Goal: Manage account settings

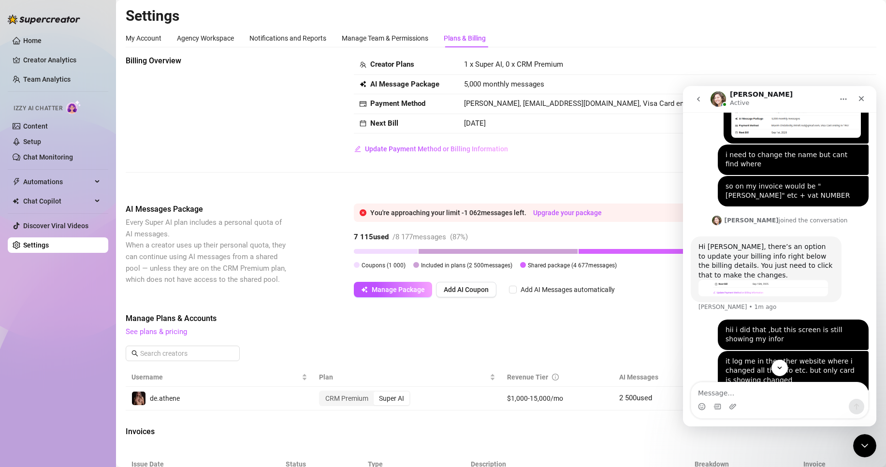
scroll to position [626, 0]
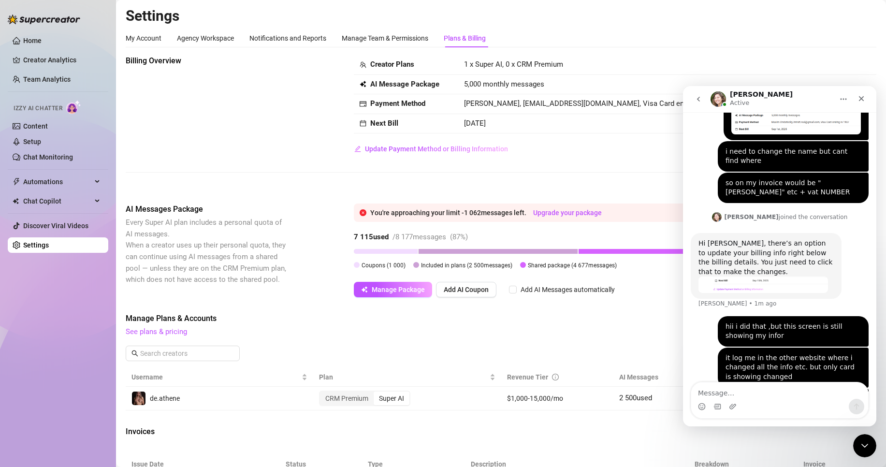
click at [753, 276] on img "Ella says…" at bounding box center [763, 284] width 130 height 16
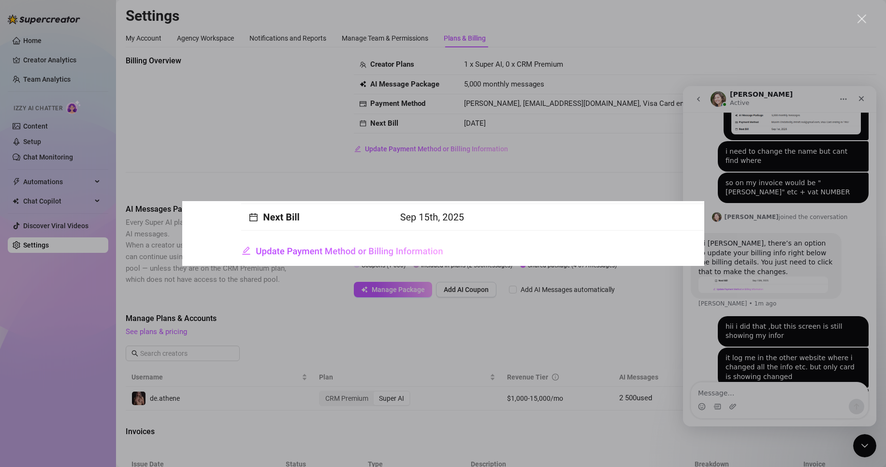
scroll to position [0, 0]
click at [753, 249] on div "Intercom messenger" at bounding box center [443, 233] width 886 height 467
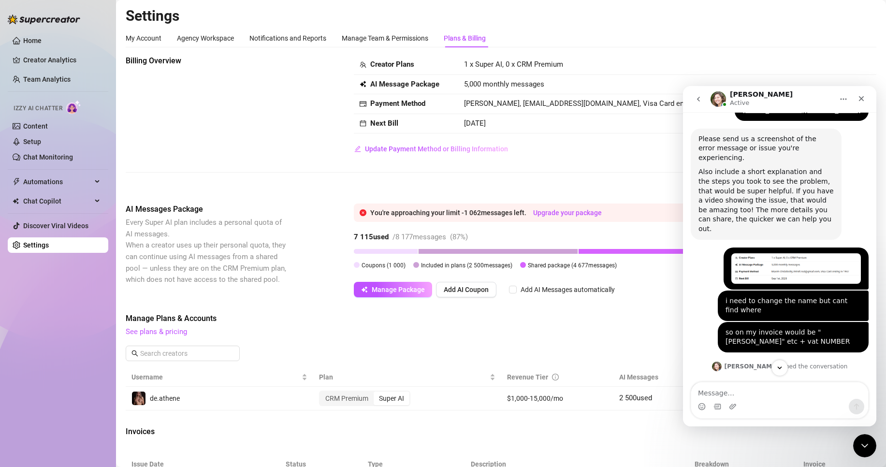
scroll to position [470, 0]
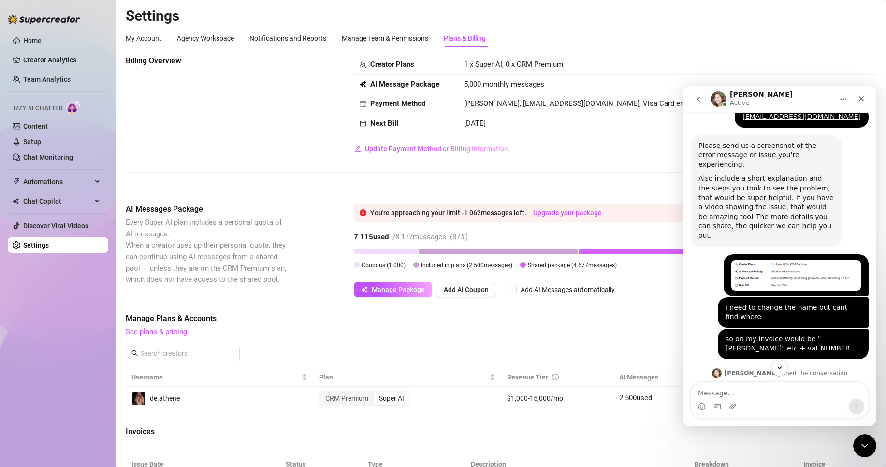
click at [790, 260] on img "Brian says…" at bounding box center [796, 275] width 130 height 30
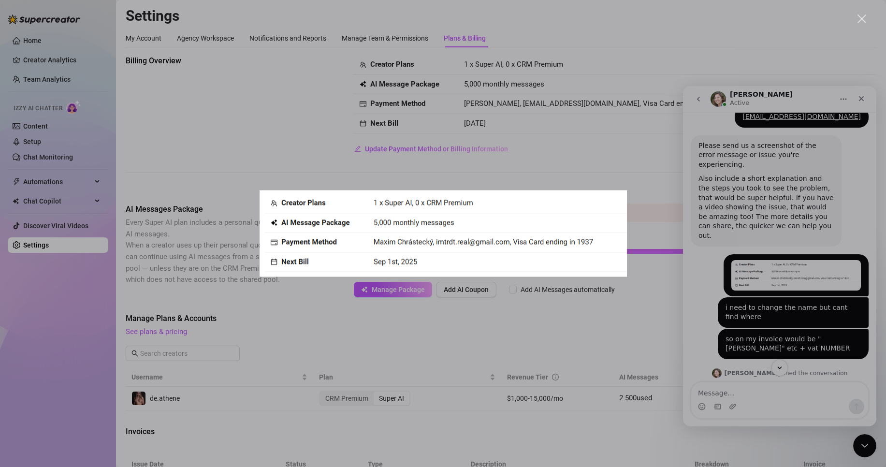
click at [788, 277] on div "Intercom messenger" at bounding box center [443, 233] width 886 height 467
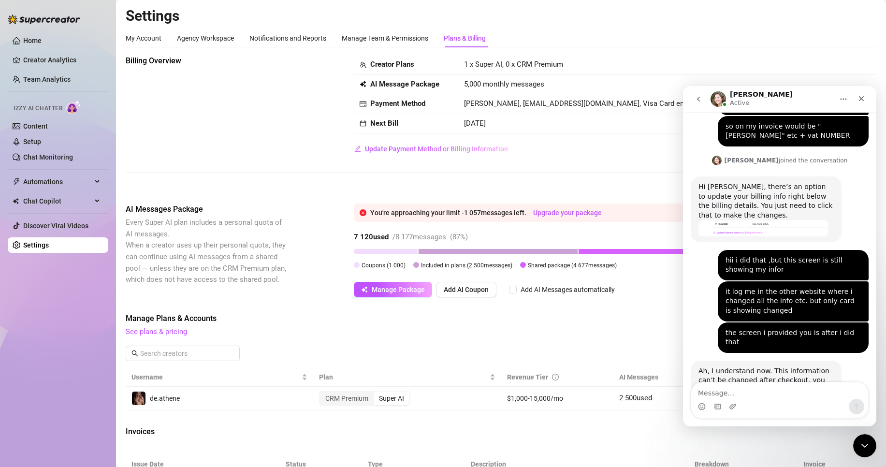
scroll to position [702, 0]
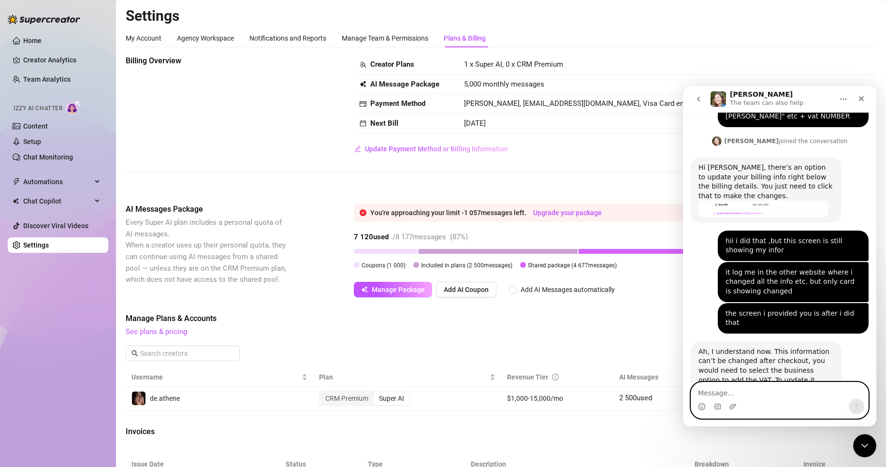
click at [754, 393] on textarea "Message…" at bounding box center [779, 390] width 177 height 16
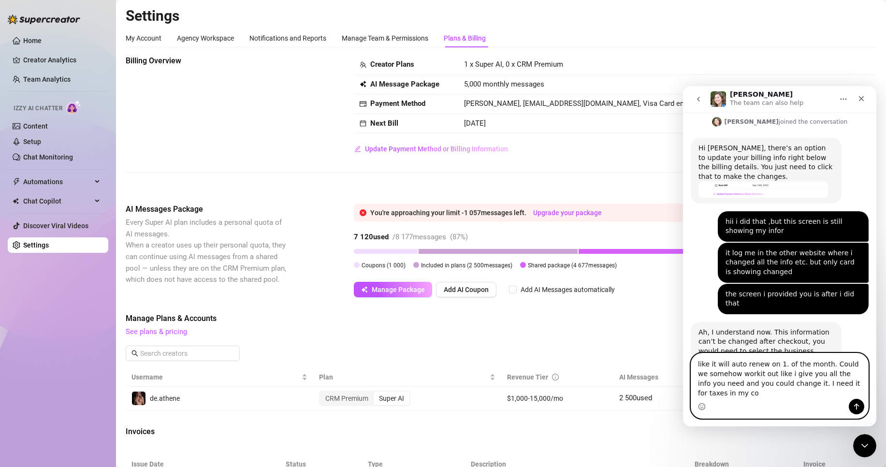
scroll to position [731, 0]
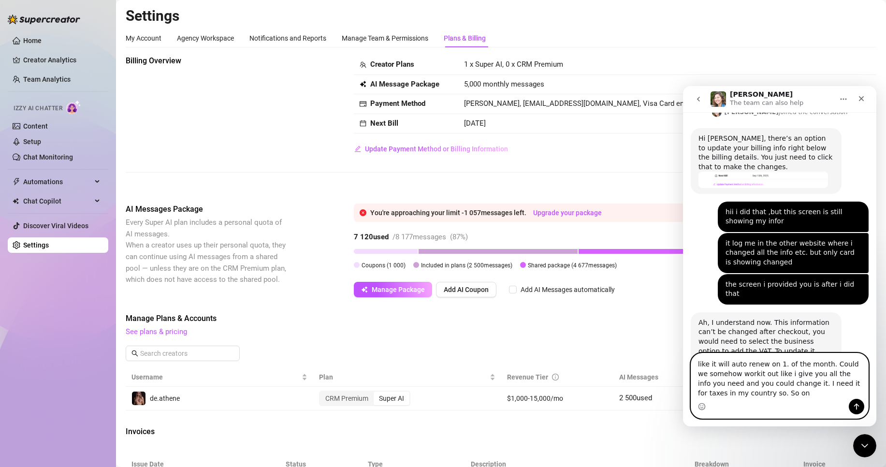
click at [764, 394] on textarea "like it will auto renew on 1. of the month. Could we somehow workit out like i …" at bounding box center [779, 375] width 177 height 45
type textarea "like it will auto renew on 1. of the month. Could we somehow workit out like i …"
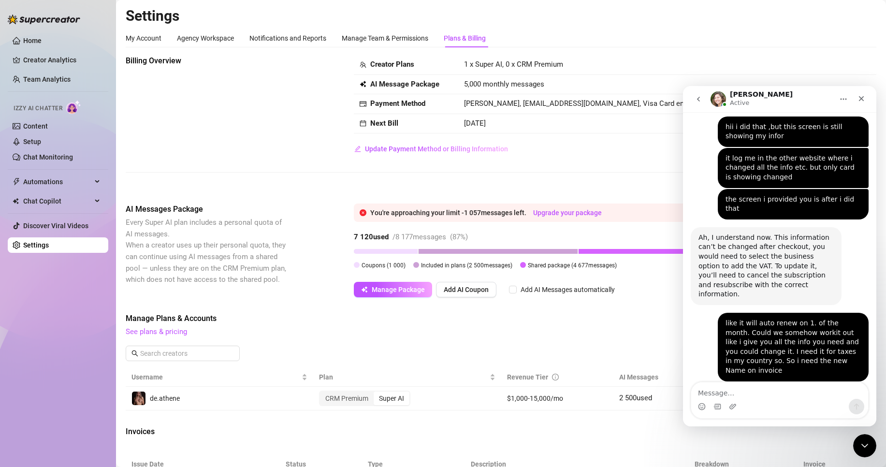
scroll to position [816, 0]
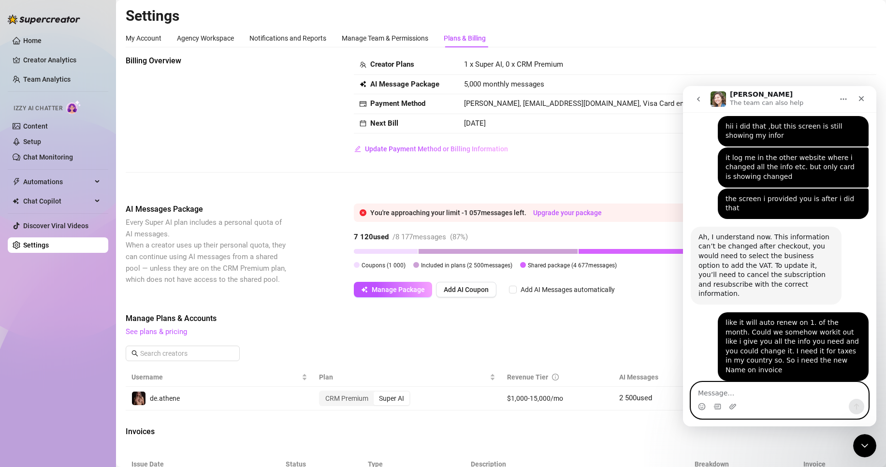
click at [741, 396] on textarea "Message…" at bounding box center [779, 390] width 177 height 16
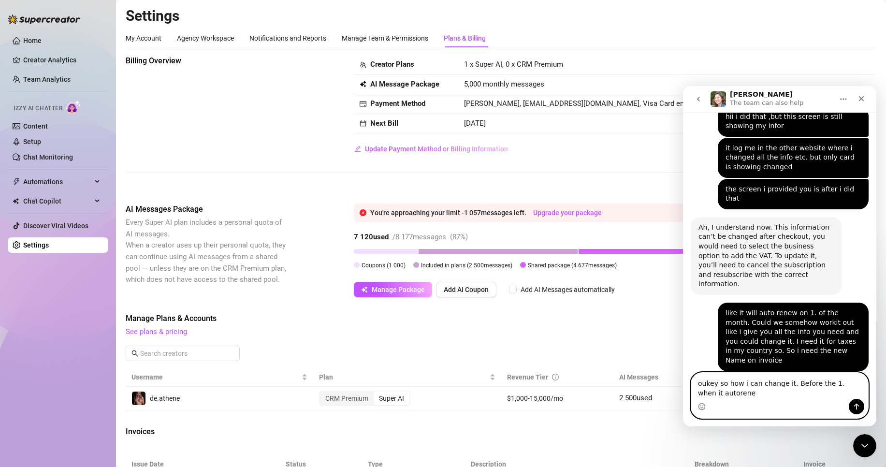
type textarea "oukey so how i can change it. Before the 1. when it autorenew"
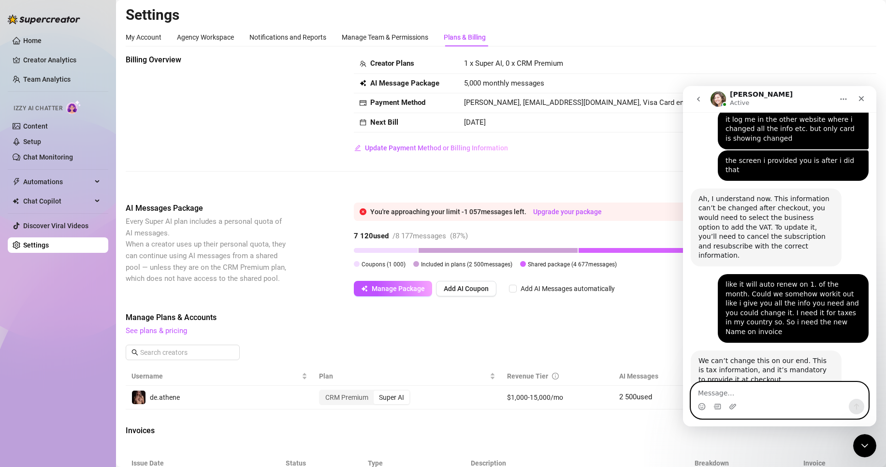
scroll to position [0, 0]
click at [757, 396] on textarea "Message…" at bounding box center [779, 390] width 177 height 16
type textarea "cuz"
drag, startPoint x: 734, startPoint y: 390, endPoint x: 682, endPoint y: 387, distance: 52.3
click html "[PERSON_NAME] Active Ask us anything, or share your feedback :) Hey, What bring…"
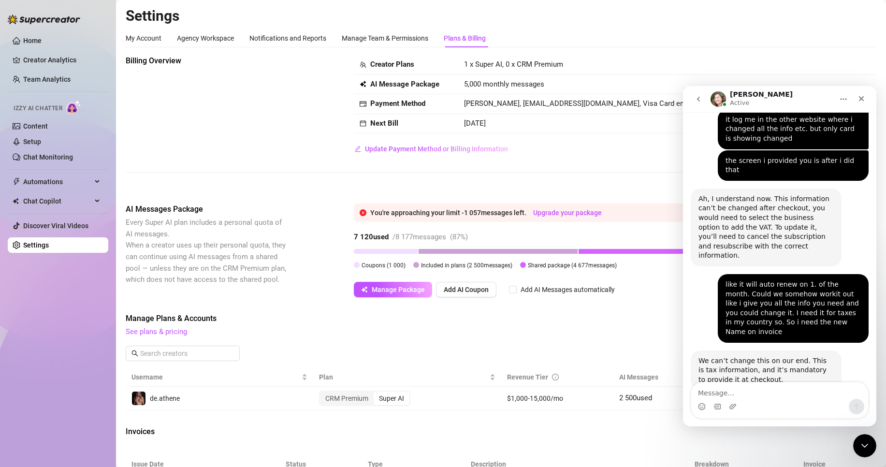
click at [576, 317] on span "Manage Plans & Accounts" at bounding box center [436, 319] width 620 height 12
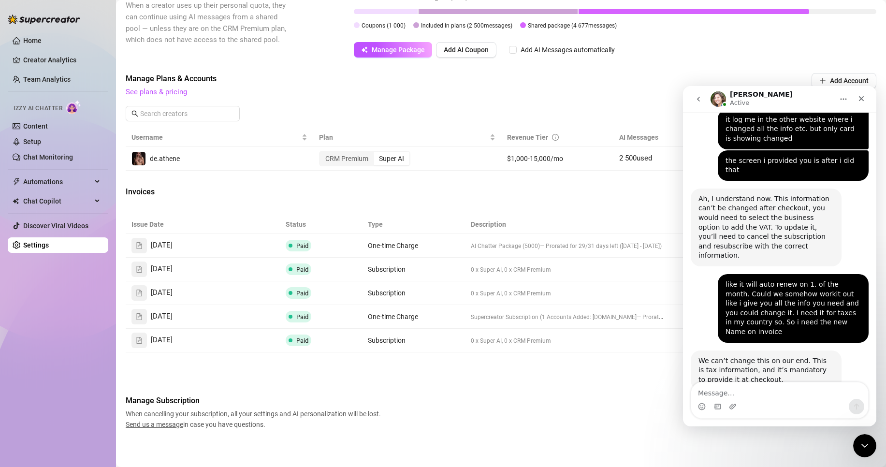
scroll to position [243, 0]
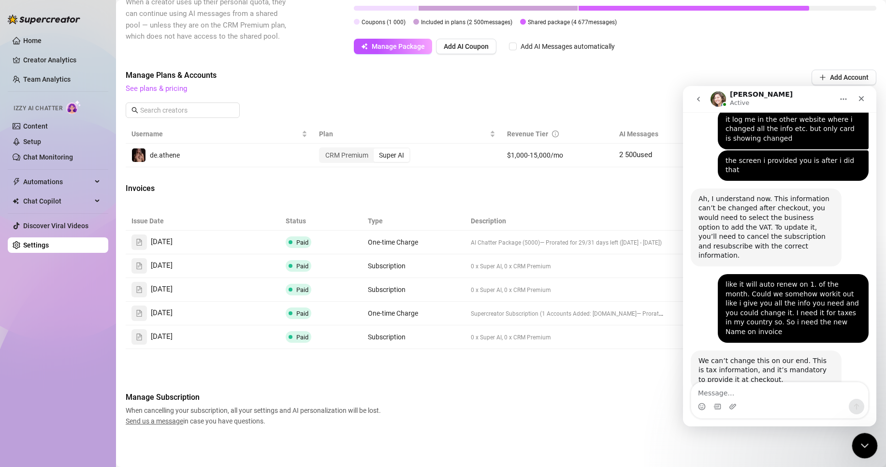
click at [855, 447] on div "Close Intercom Messenger" at bounding box center [863, 444] width 23 height 23
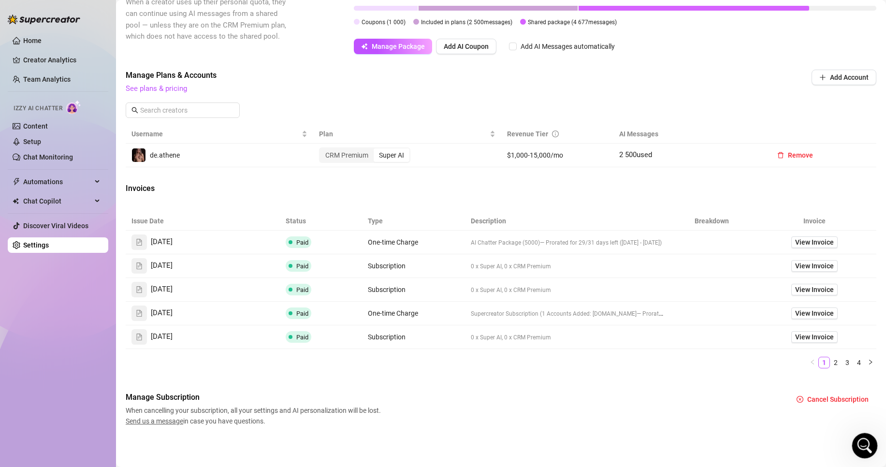
click at [865, 444] on icon "Open Intercom Messenger" at bounding box center [863, 444] width 16 height 16
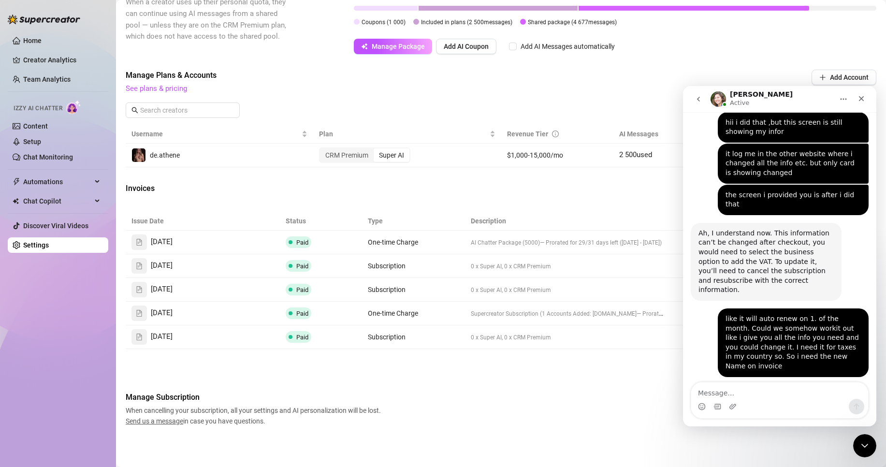
scroll to position [854, 0]
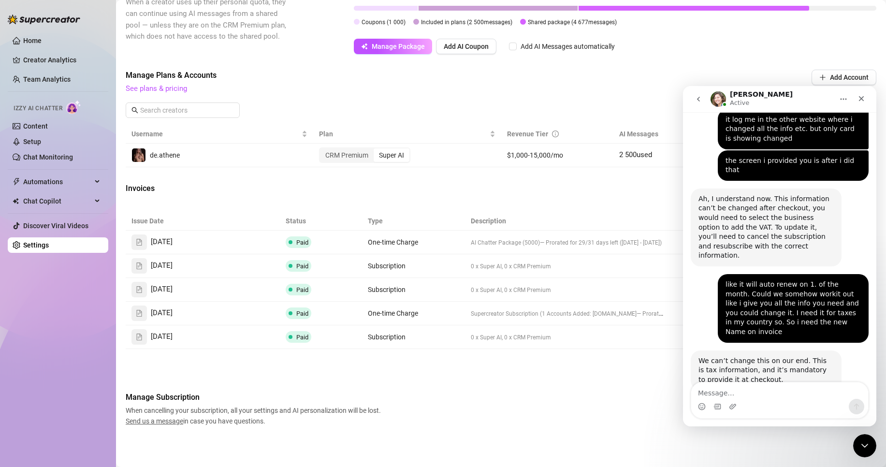
click at [748, 391] on textarea "Message…" at bounding box center [779, 390] width 177 height 16
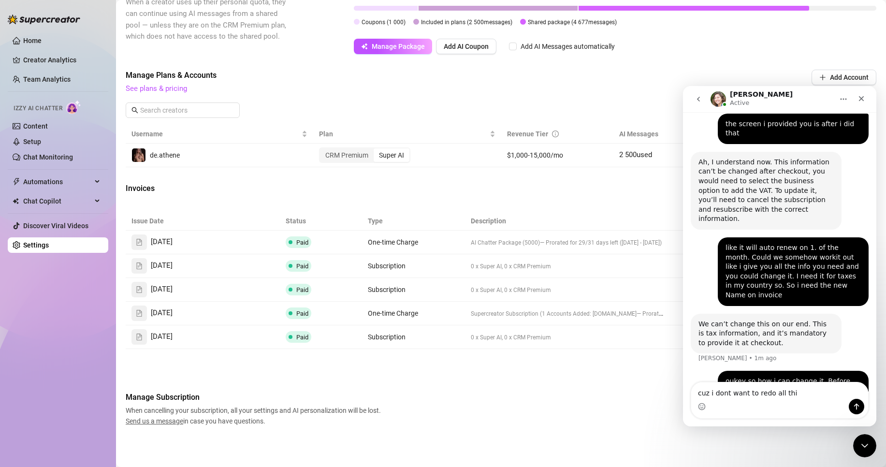
type textarea "cuz i dont want to redo all this"
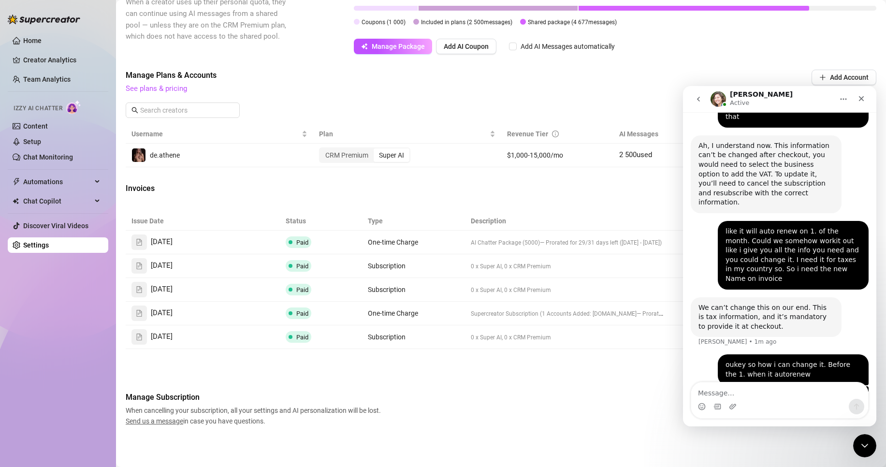
scroll to position [913, 0]
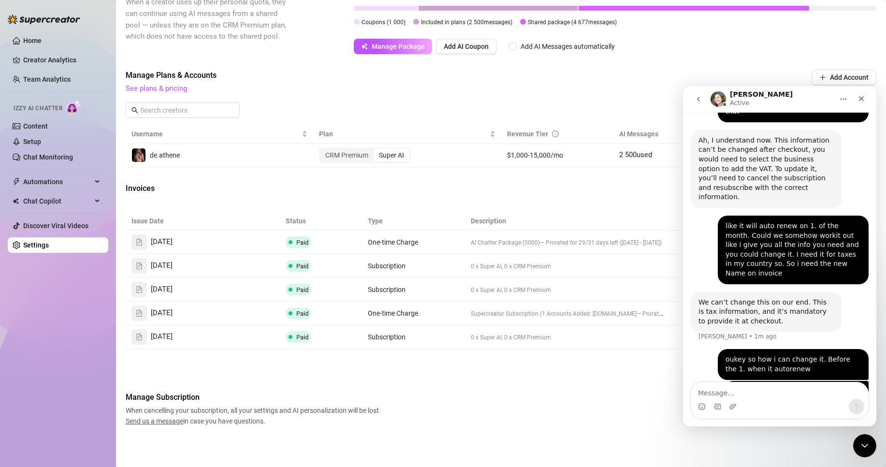
click at [788, 387] on img "Brian says…" at bounding box center [796, 399] width 130 height 24
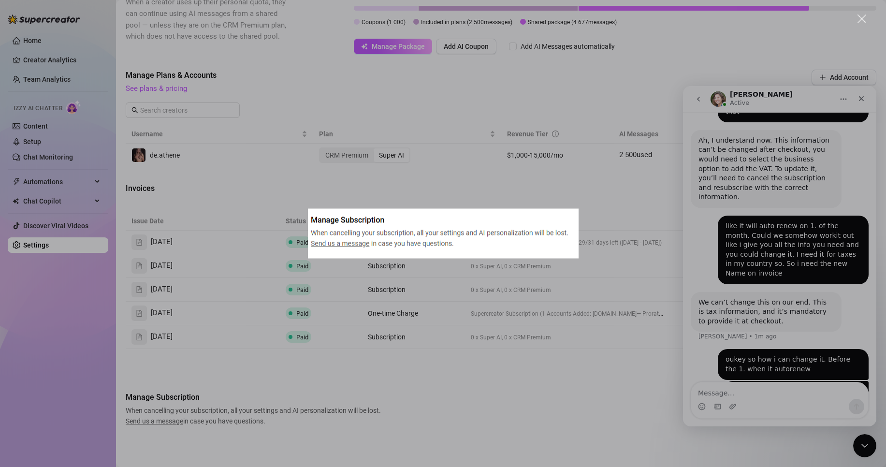
click at [601, 325] on div "Intercom messenger" at bounding box center [443, 233] width 886 height 467
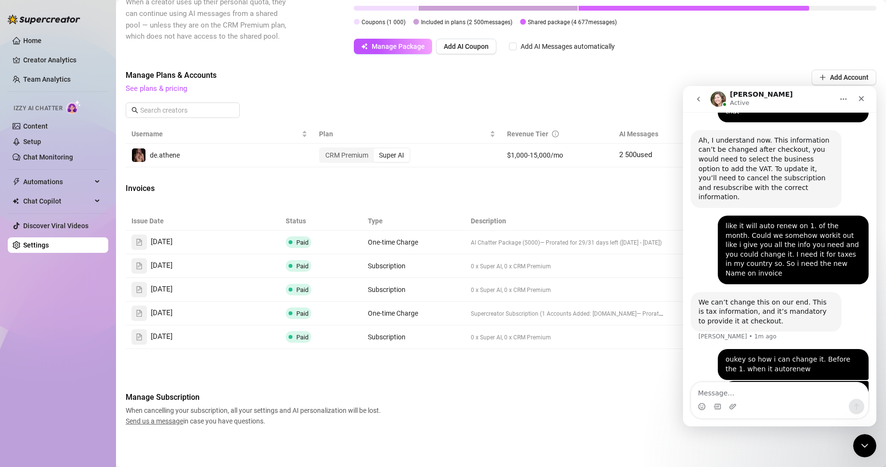
click at [759, 387] on img "Brian says…" at bounding box center [796, 399] width 130 height 24
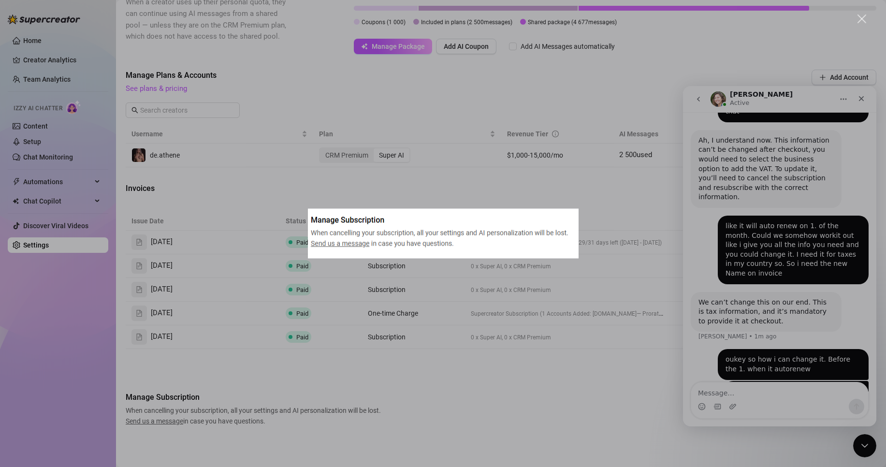
click at [574, 342] on div "Intercom messenger" at bounding box center [443, 233] width 886 height 467
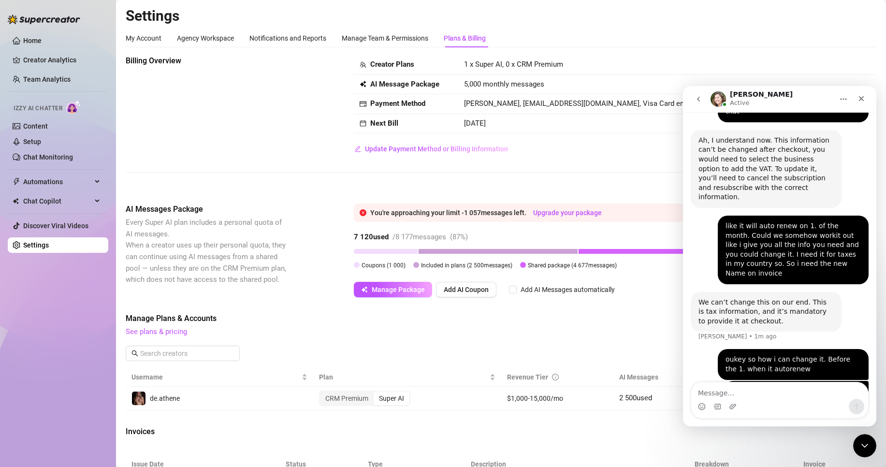
click at [767, 387] on img "Brian says…" at bounding box center [796, 399] width 130 height 24
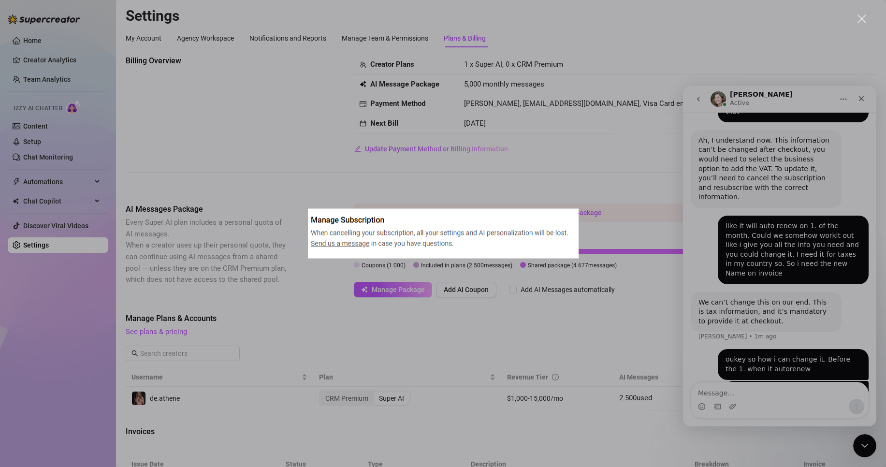
click at [473, 347] on div "Intercom messenger" at bounding box center [443, 233] width 886 height 467
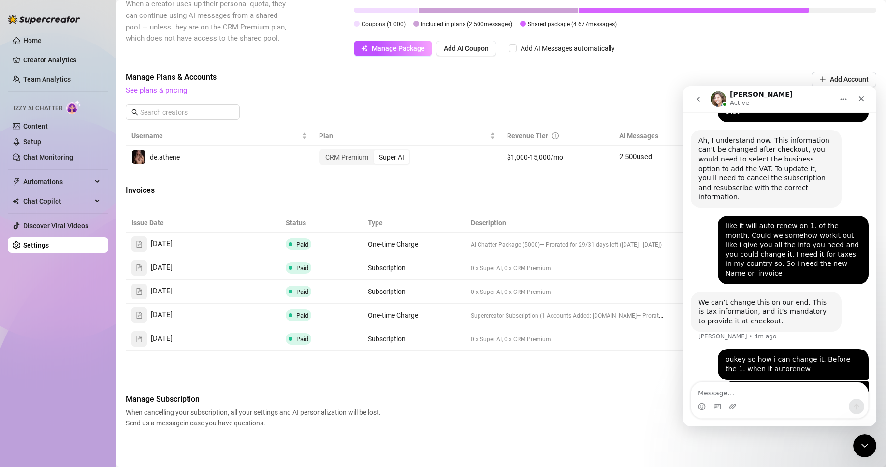
scroll to position [243, 0]
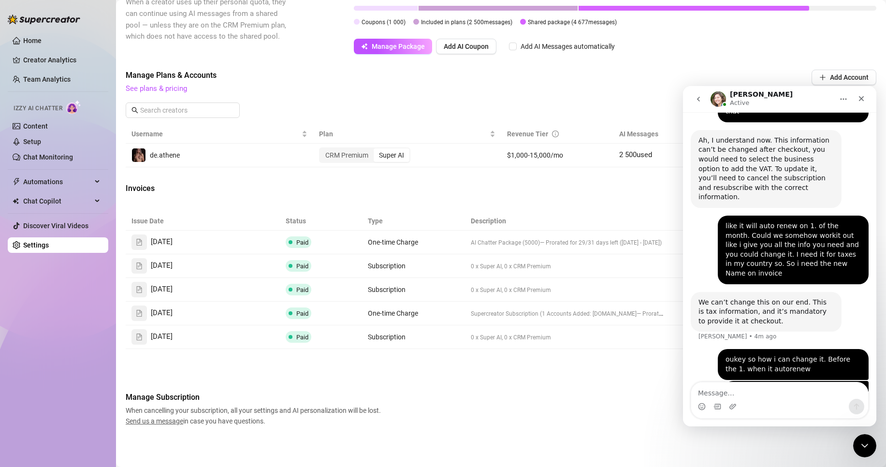
click at [403, 396] on div "Manage Subscription When cancelling your subscription, all your settings and AI…" at bounding box center [501, 408] width 751 height 35
click at [861, 96] on icon "Close" at bounding box center [861, 99] width 8 height 8
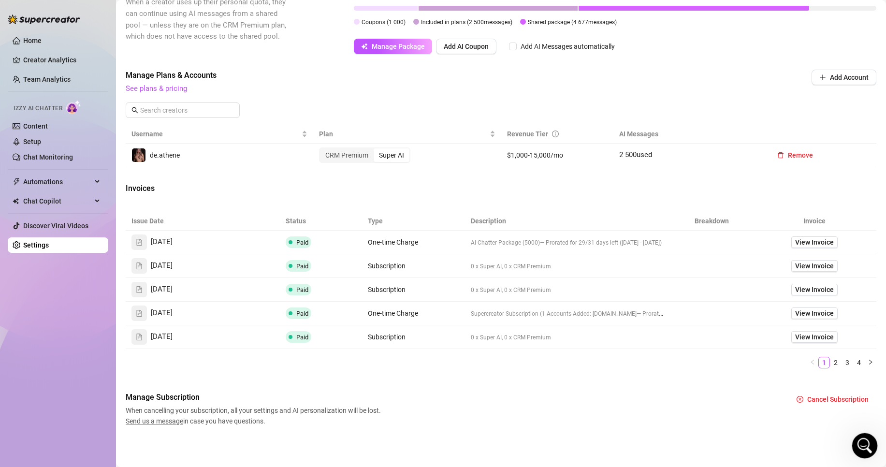
click at [867, 440] on icon "Open Intercom Messenger" at bounding box center [863, 444] width 16 height 16
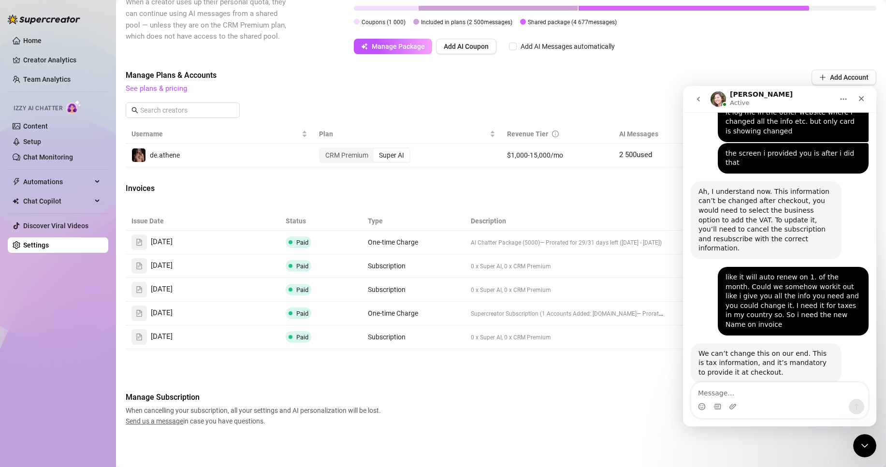
scroll to position [913, 0]
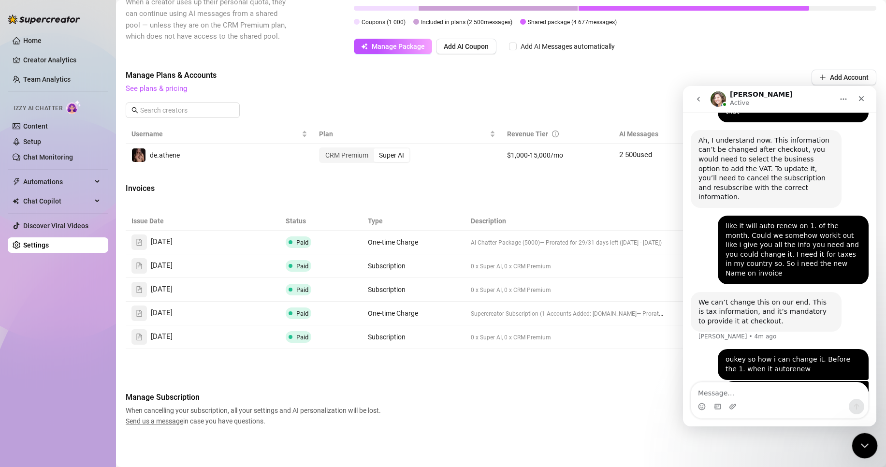
click at [861, 445] on icon "Close Intercom Messenger" at bounding box center [863, 444] width 12 height 12
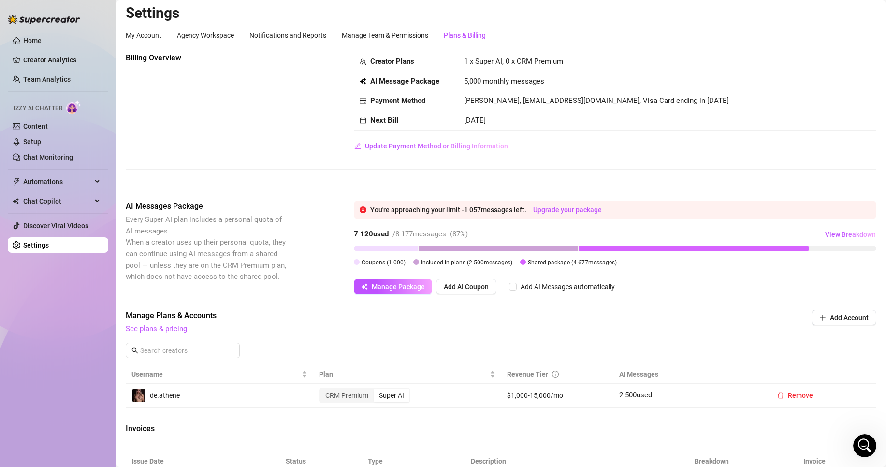
scroll to position [0, 0]
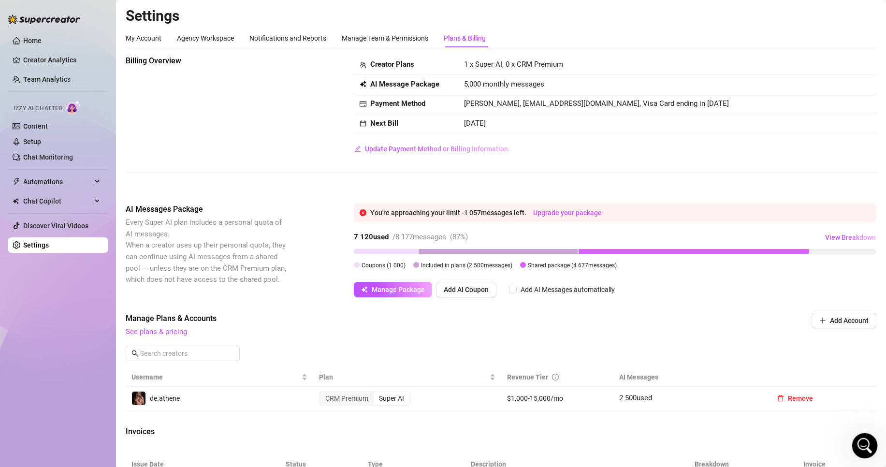
click at [864, 441] on icon "Open Intercom Messenger" at bounding box center [863, 444] width 16 height 16
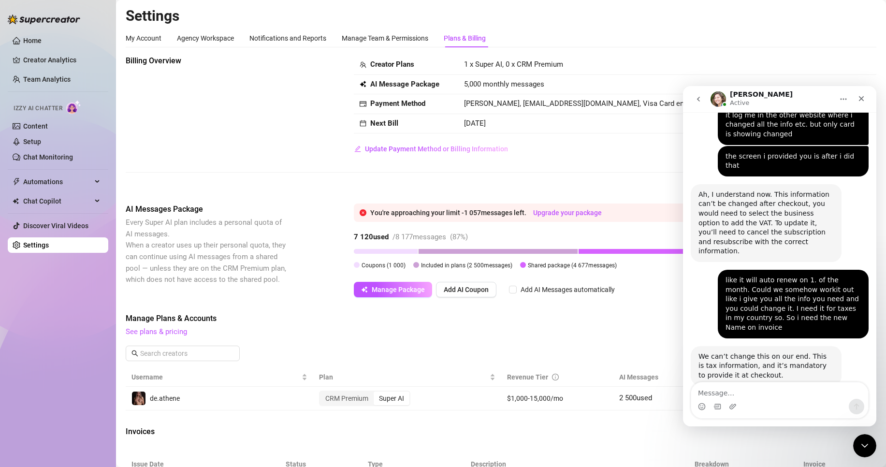
scroll to position [913, 0]
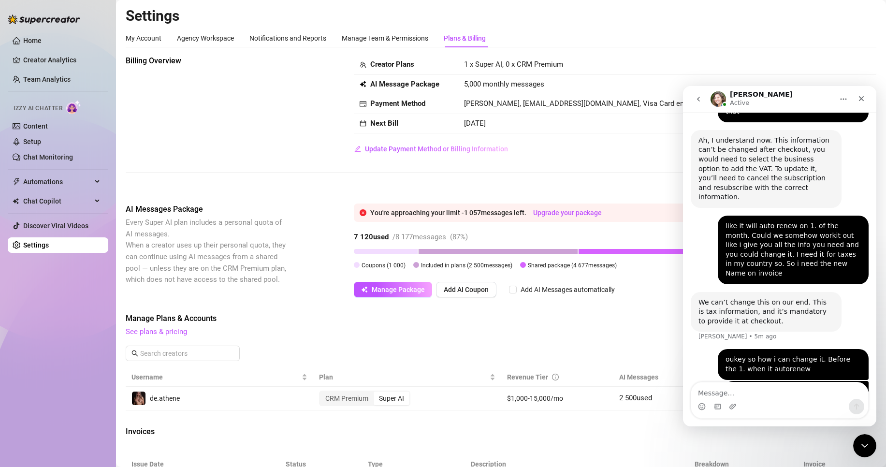
click at [630, 326] on div "Manage Plans & Accounts See plans & pricing" at bounding box center [436, 325] width 620 height 25
click at [854, 95] on div "Close" at bounding box center [861, 98] width 17 height 17
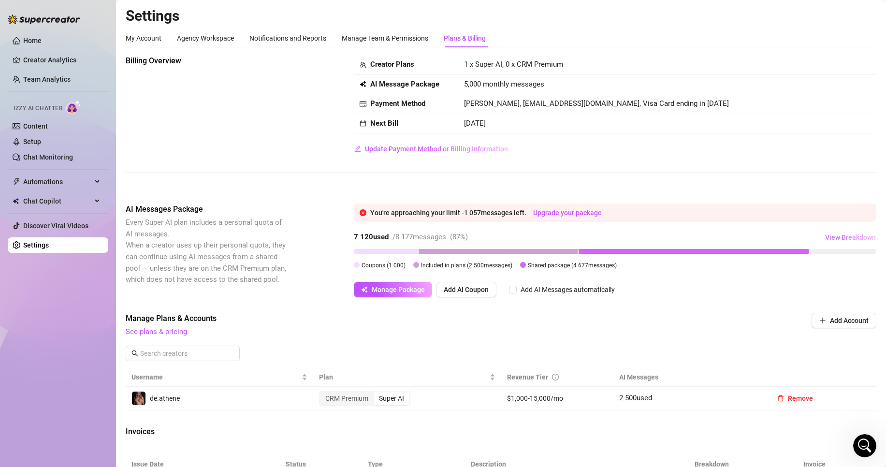
click at [857, 237] on span "View Breakdown" at bounding box center [850, 237] width 51 height 8
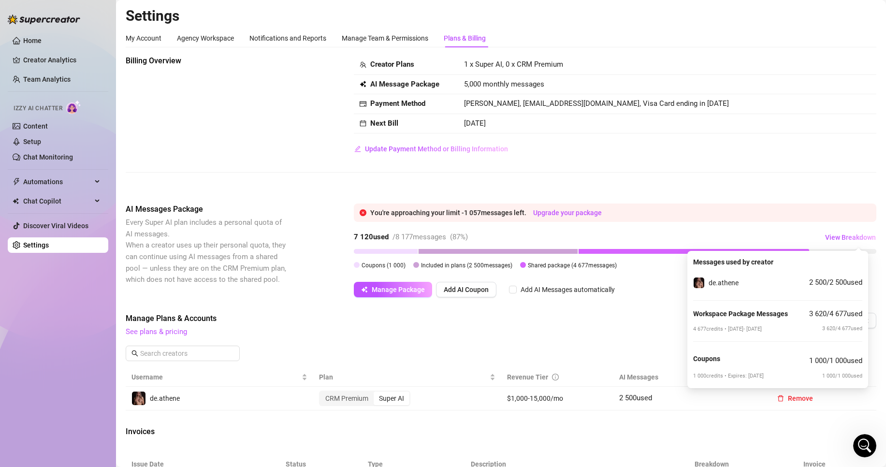
click at [757, 140] on div "Creator Plans 1 x Super AI, 0 x CRM Premium AI Message Package 5,000 monthly me…" at bounding box center [615, 105] width 522 height 101
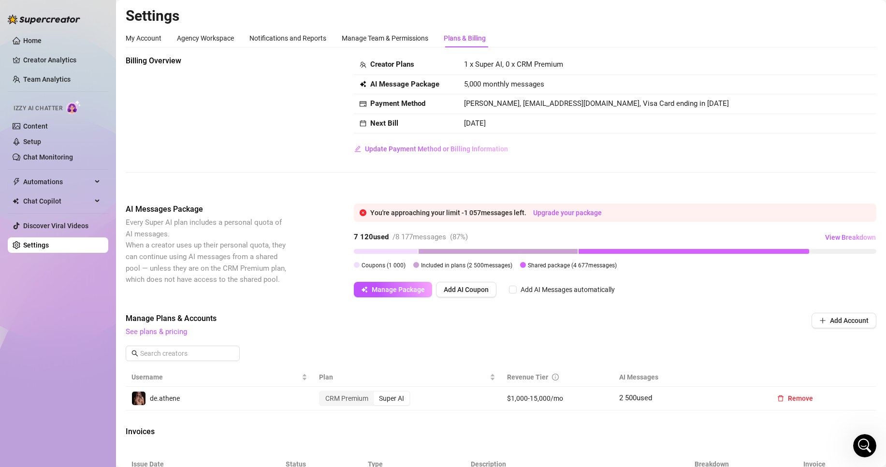
click at [863, 155] on div "Creator Plans 1 x Super AI, 0 x CRM Premium AI Message Package 5,000 monthly me…" at bounding box center [615, 105] width 522 height 101
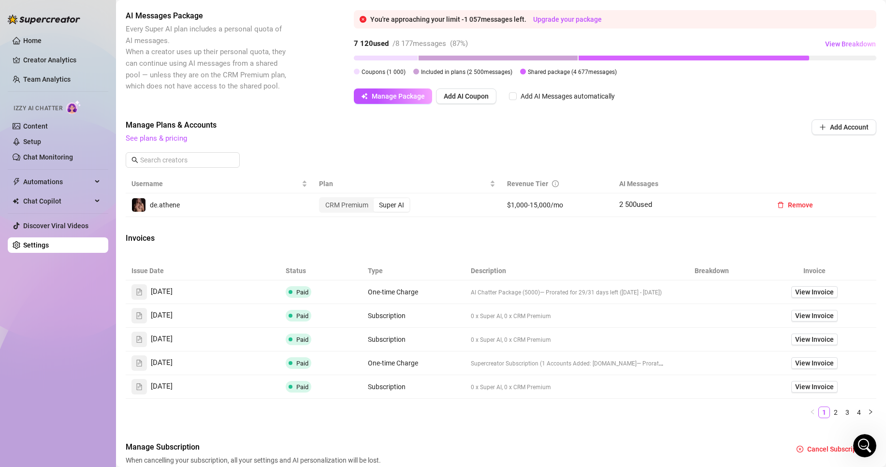
scroll to position [242, 0]
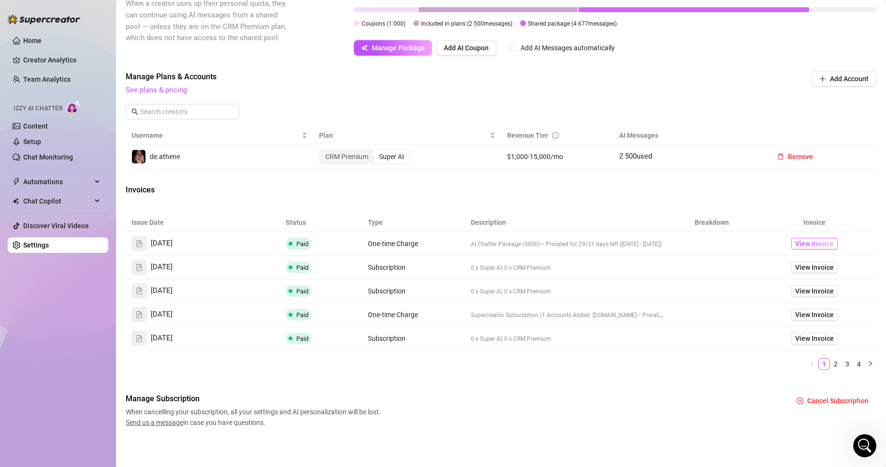
click at [808, 244] on span "View Invoice" at bounding box center [814, 243] width 39 height 11
drag, startPoint x: 866, startPoint y: 447, endPoint x: 1695, endPoint y: 872, distance: 932.7
click at [866, 447] on icon "Open Intercom Messenger" at bounding box center [863, 444] width 16 height 16
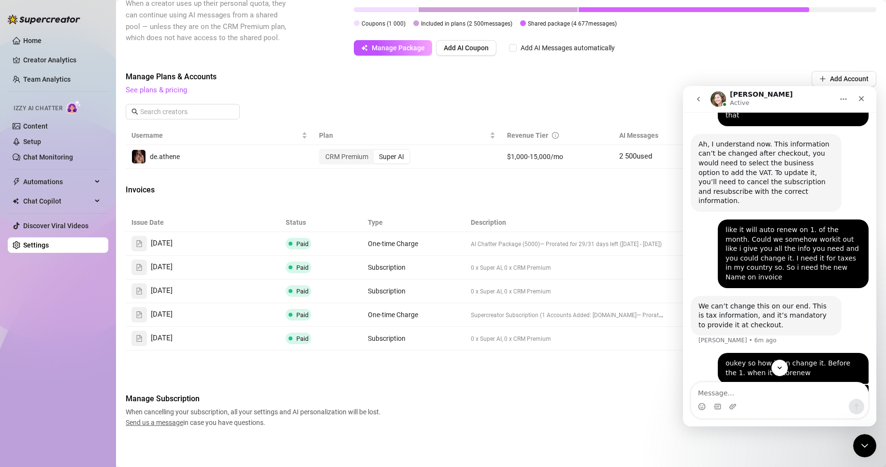
scroll to position [913, 0]
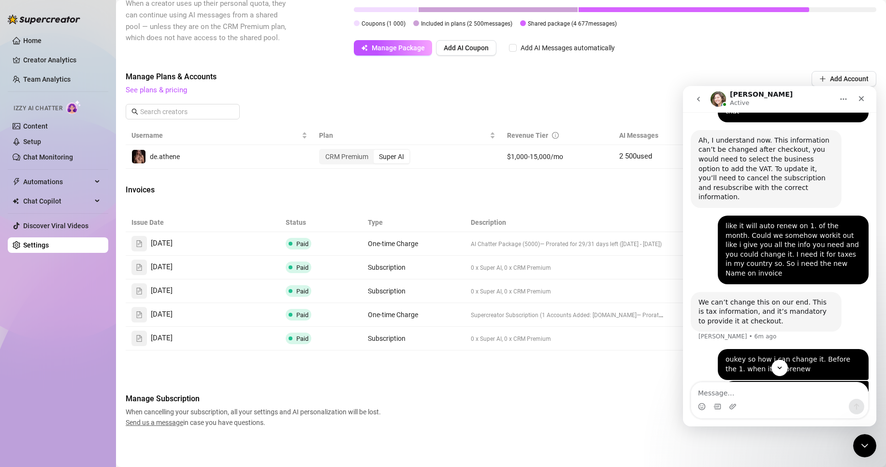
click at [751, 389] on textarea "Message…" at bounding box center [779, 390] width 177 height 16
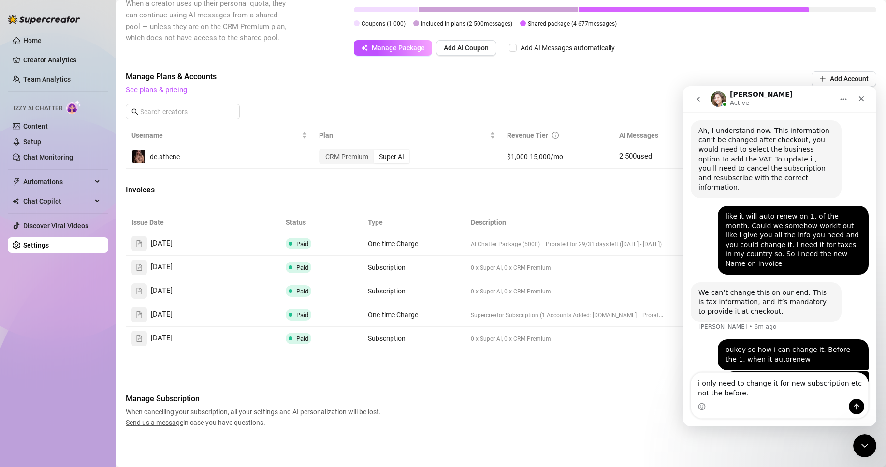
click at [779, 386] on textarea "i only need to change it for new subscription etc not the before." at bounding box center [779, 386] width 177 height 26
drag, startPoint x: 781, startPoint y: 386, endPoint x: 793, endPoint y: 386, distance: 12.1
click at [793, 386] on textarea "i only need to change it for new subscription etc not the before." at bounding box center [779, 386] width 177 height 26
type textarea "i only need to change it for future subscription etc not the before."
click at [775, 387] on textarea "i only need to change it for future subscription etc not the before." at bounding box center [779, 386] width 177 height 26
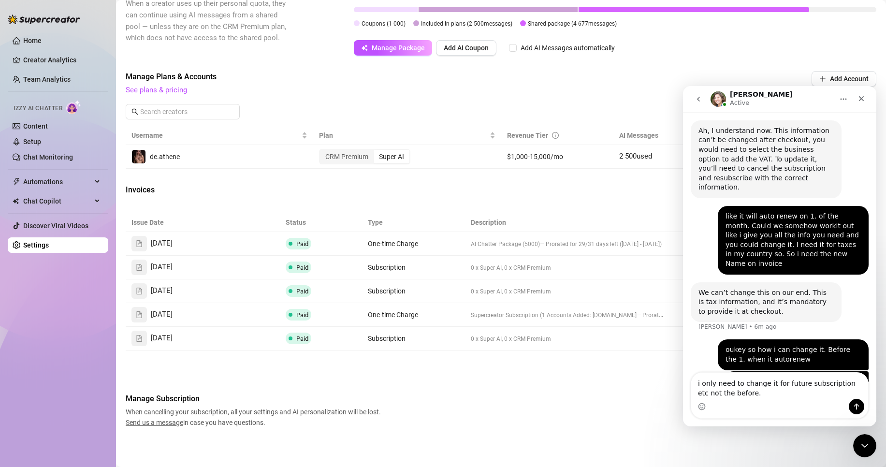
click at [753, 396] on textarea "i only need to change it for future subscription etc not the before." at bounding box center [779, 386] width 177 height 26
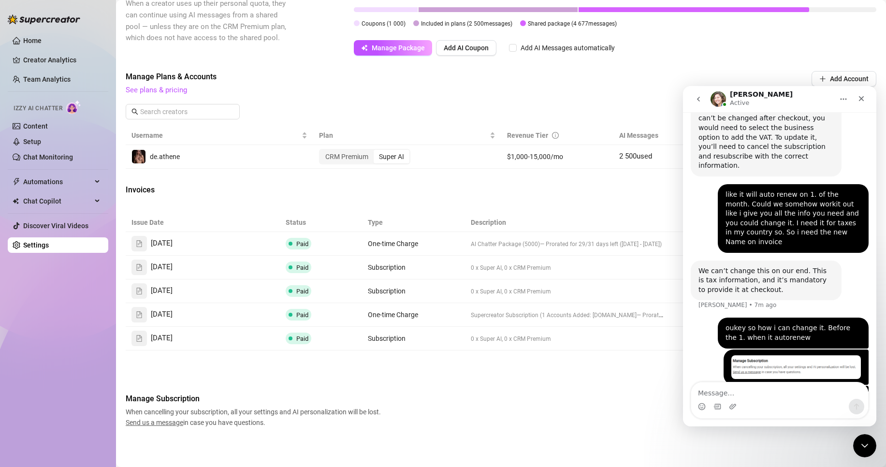
click at [587, 172] on div "Billing Overview Creator Plans 1 x Super AI, 0 x CRM Premium AI Message Package…" at bounding box center [501, 120] width 751 height 614
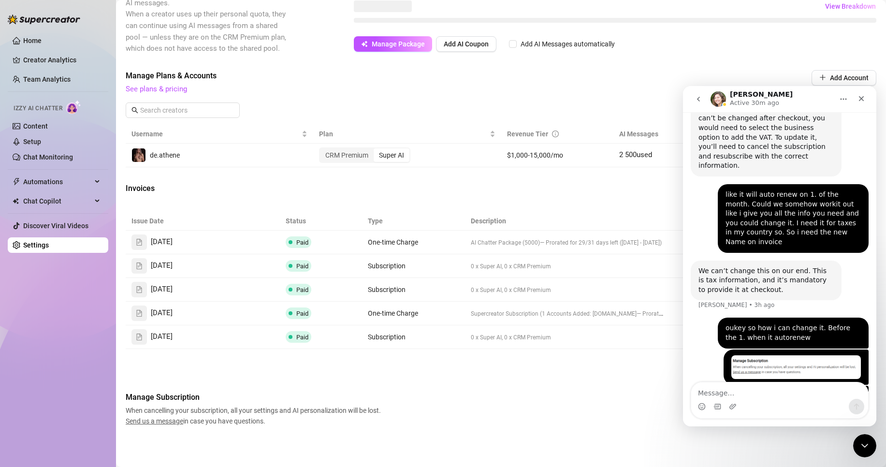
scroll to position [242, 0]
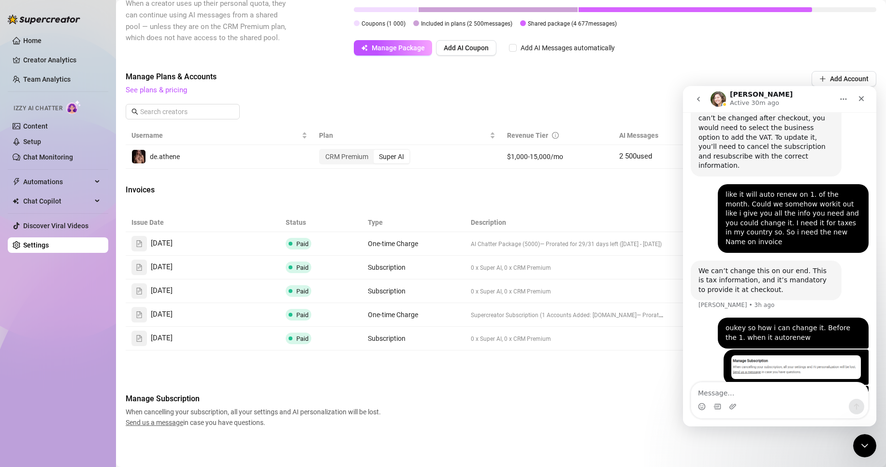
click at [557, 91] on span "See plans & pricing" at bounding box center [436, 91] width 620 height 12
click at [340, 104] on div "Manage Plans & Accounts See plans & pricing Add Account" at bounding box center [501, 98] width 751 height 55
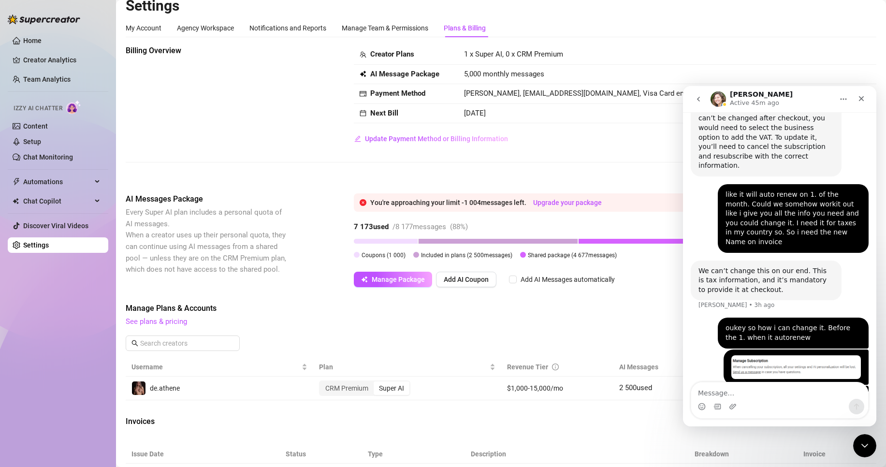
scroll to position [0, 0]
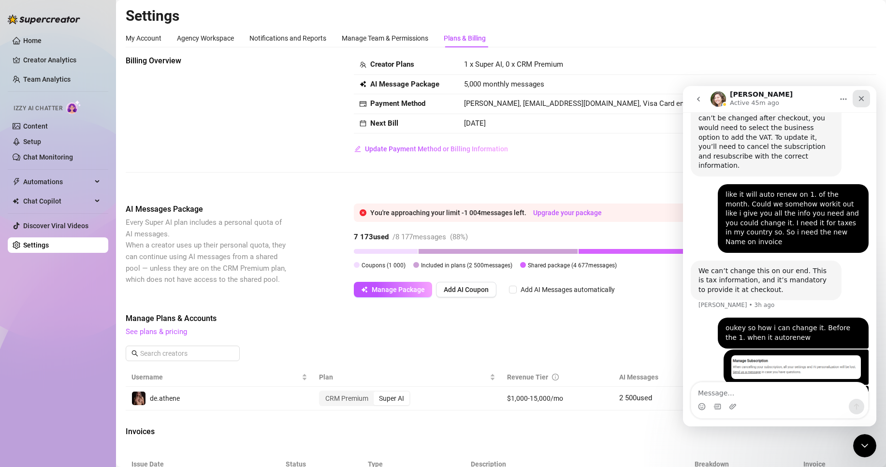
drag, startPoint x: 863, startPoint y: 100, endPoint x: 1457, endPoint y: 185, distance: 600.0
click at [863, 100] on icon "Close" at bounding box center [861, 99] width 8 height 8
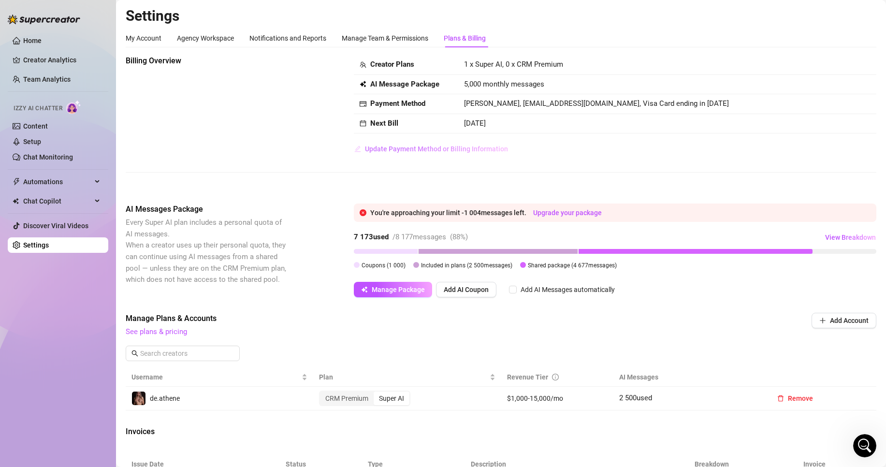
click at [425, 146] on span "Update Payment Method or Billing Information" at bounding box center [436, 149] width 143 height 8
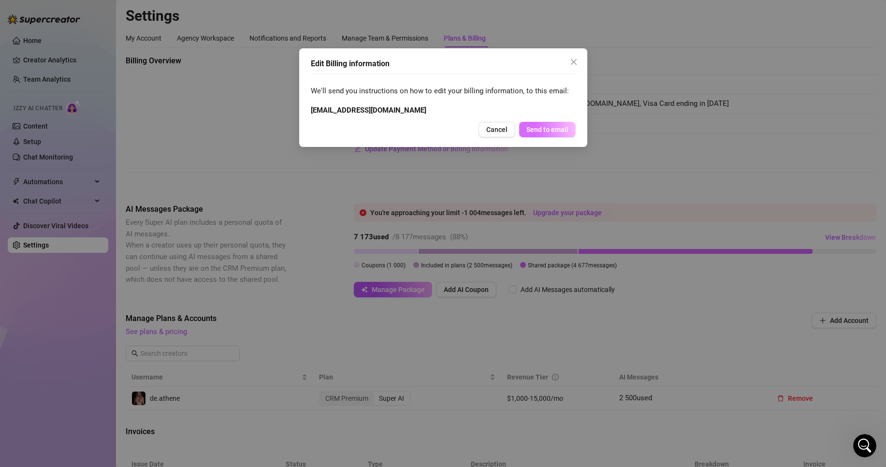
click at [551, 130] on span "Send to email" at bounding box center [547, 130] width 42 height 8
